Goal: Transaction & Acquisition: Purchase product/service

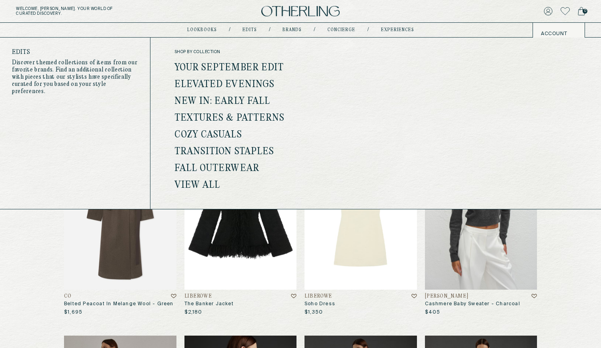
click at [251, 31] on link "Edits" at bounding box center [249, 30] width 14 height 4
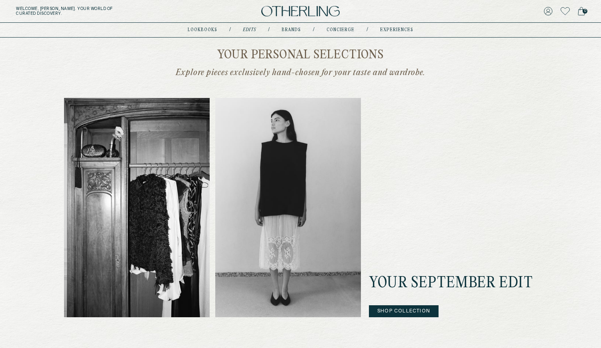
scroll to position [170, 0]
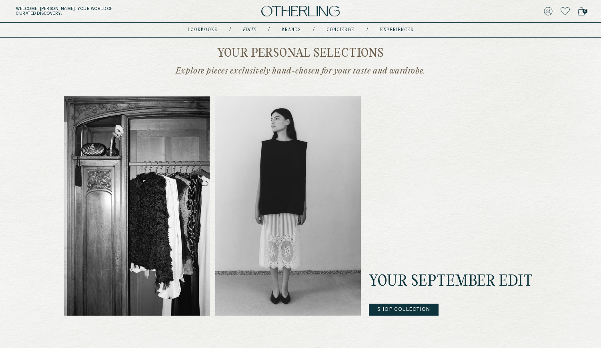
click at [296, 218] on img at bounding box center [288, 206] width 146 height 220
click at [387, 308] on button "Shop Collection" at bounding box center [404, 310] width 70 height 12
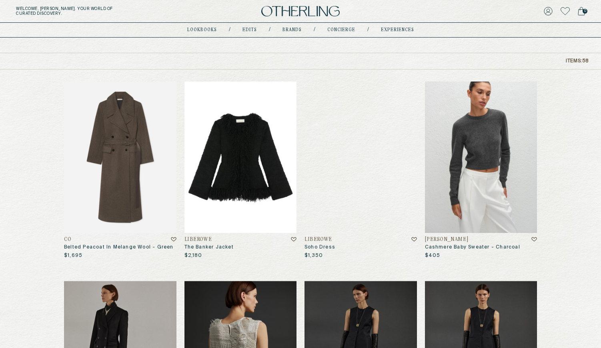
scroll to position [58, 0]
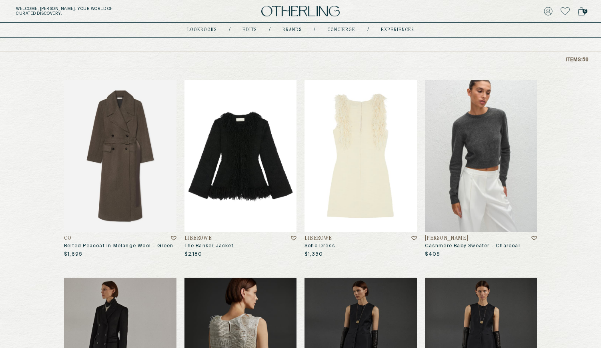
click at [381, 190] on img at bounding box center [360, 156] width 112 height 152
